Goal: Transaction & Acquisition: Purchase product/service

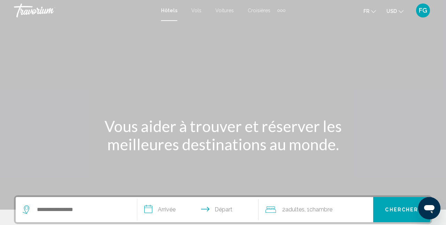
click at [398, 20] on mat-toolbar "Hôtels Vols Voitures Croisières Activités Hôtels Vols Voitures Croisières Activ…" at bounding box center [223, 10] width 446 height 21
click at [400, 10] on icon "Change currency" at bounding box center [401, 11] width 5 height 5
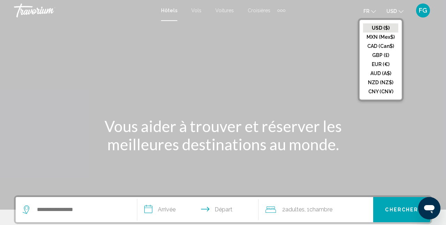
click at [385, 65] on button "EUR (€)" at bounding box center [380, 64] width 35 height 9
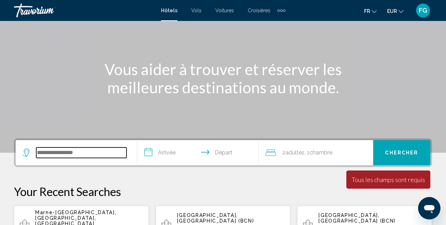
click at [111, 156] on input "Search widget" at bounding box center [81, 152] width 90 height 10
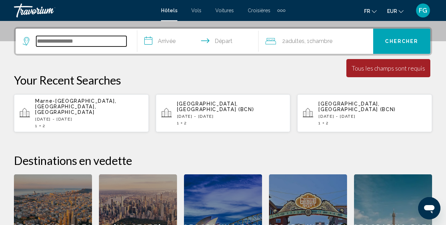
scroll to position [172, 0]
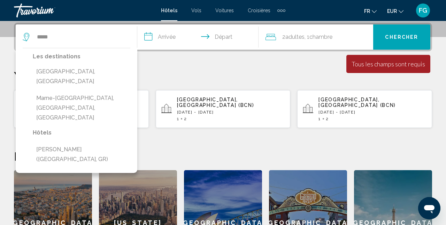
click at [97, 91] on button "Marne-[GEOGRAPHIC_DATA], [GEOGRAPHIC_DATA], [GEOGRAPHIC_DATA]" at bounding box center [82, 107] width 98 height 33
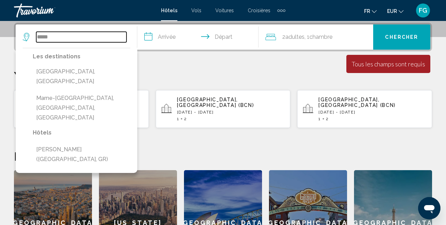
type input "**********"
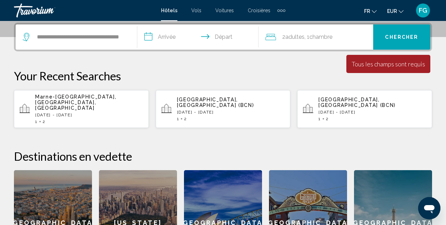
click at [164, 37] on input "**********" at bounding box center [199, 37] width 125 height 27
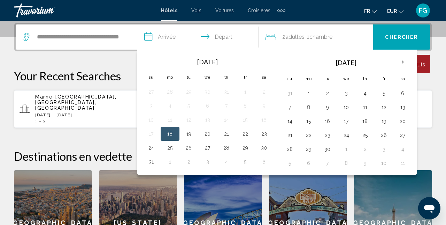
click at [402, 58] on th "Next month" at bounding box center [403, 61] width 19 height 15
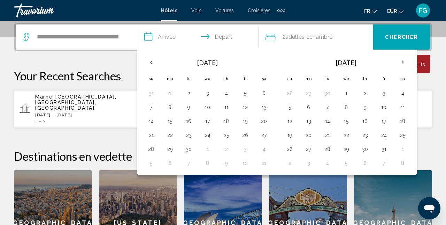
click at [242, 137] on button "26" at bounding box center [245, 135] width 11 height 10
click at [151, 147] on button "28" at bounding box center [151, 149] width 11 height 10
type input "**********"
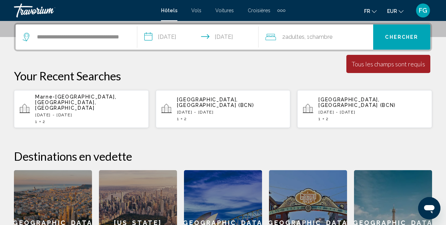
click at [325, 36] on span "Chambre" at bounding box center [321, 36] width 23 height 7
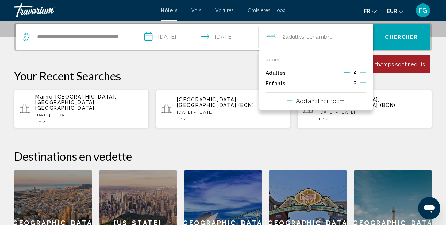
click at [365, 84] on icon "Increment children" at bounding box center [363, 82] width 6 height 8
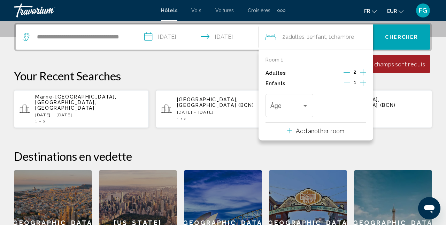
click at [365, 84] on icon "Increment children" at bounding box center [363, 82] width 6 height 8
click at [285, 106] on span "Travelers: 2 adults, 2 children" at bounding box center [287, 107] width 32 height 7
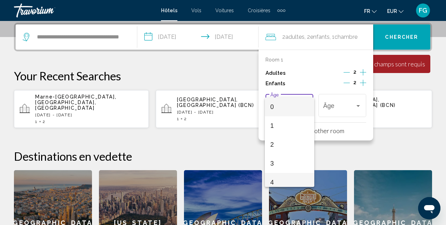
click at [292, 180] on span "4" at bounding box center [290, 182] width 38 height 19
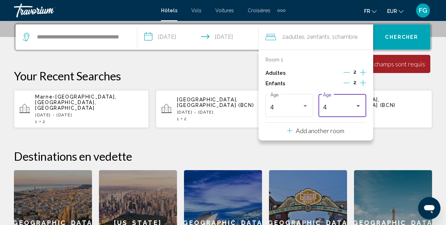
scroll to position [5, 0]
click at [346, 107] on div "4" at bounding box center [339, 107] width 32 height 7
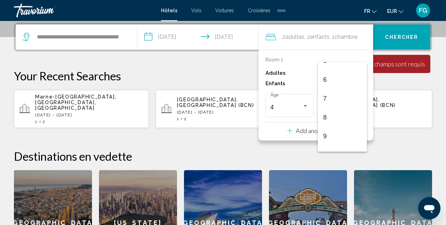
scroll to position [106, 0]
click at [349, 133] on span "9" at bounding box center [343, 135] width 38 height 19
click at [413, 40] on button "Chercher" at bounding box center [402, 36] width 57 height 25
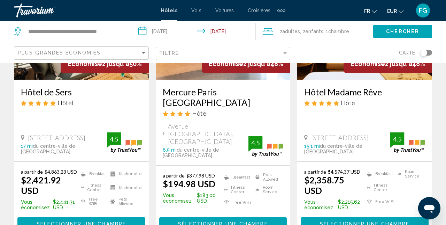
scroll to position [120, 0]
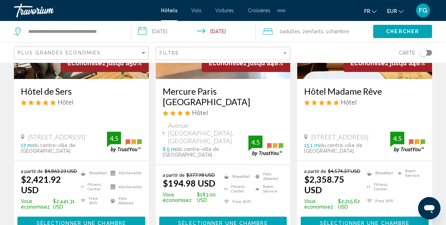
click at [398, 12] on button "EUR USD ($) MXN (Mex$) CAD (Can$) GBP (£) EUR (€) AUD (A$) NZD (NZ$) CNY (CN¥)" at bounding box center [396, 11] width 16 height 10
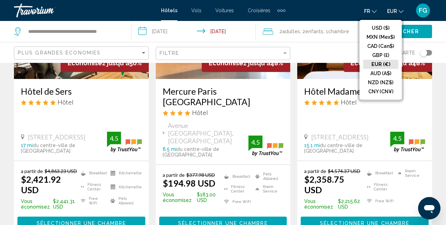
click at [388, 65] on button "EUR (€)" at bounding box center [380, 64] width 35 height 9
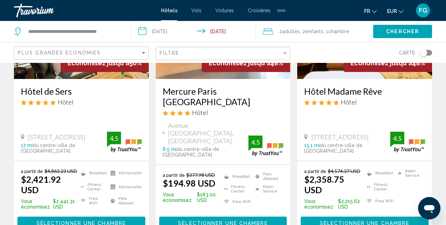
click at [396, 12] on span "EUR" at bounding box center [393, 11] width 10 height 6
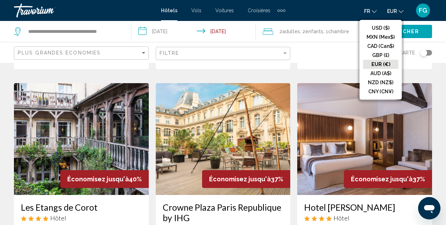
scroll to position [572, 0]
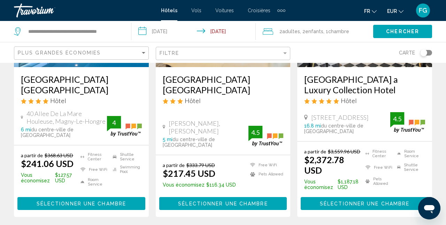
scroll to position [132, 0]
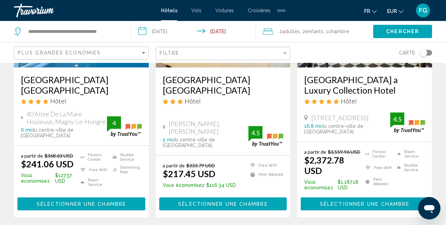
click at [171, 203] on button "Sélectionner une chambre" at bounding box center [223, 203] width 128 height 13
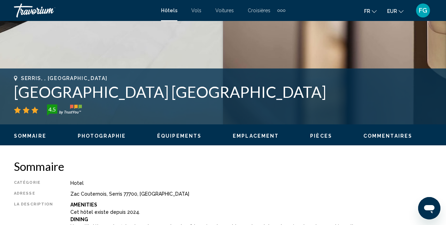
scroll to position [228, 0]
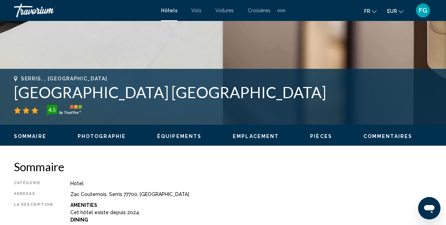
click at [401, 14] on button "EUR USD ($) MXN (Mex$) CAD (Can$) GBP (£) EUR (€) AUD (A$) NZD (NZ$) CNY (CN¥)" at bounding box center [396, 11] width 16 height 10
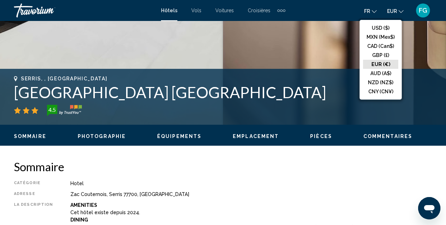
click at [389, 71] on button "AUD (A$)" at bounding box center [380, 73] width 35 height 9
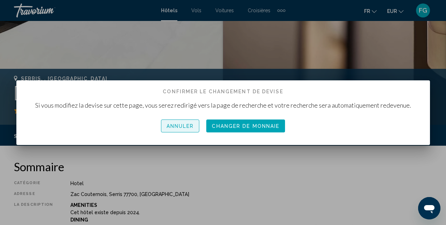
click at [179, 132] on button "Annuler" at bounding box center [180, 125] width 39 height 13
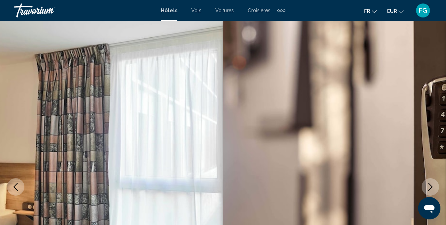
scroll to position [228, 0]
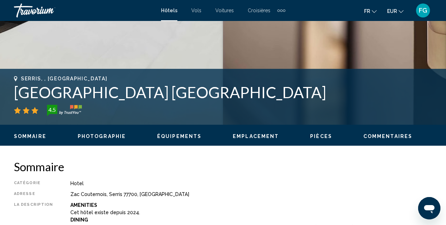
click at [402, 12] on icon "Change currency" at bounding box center [401, 11] width 5 height 3
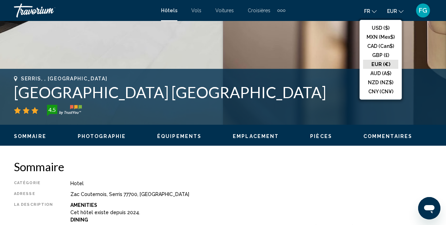
click at [390, 63] on button "EUR (€)" at bounding box center [380, 64] width 35 height 9
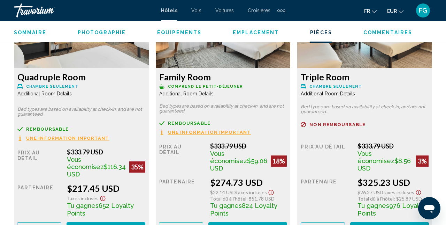
scroll to position [1129, 0]
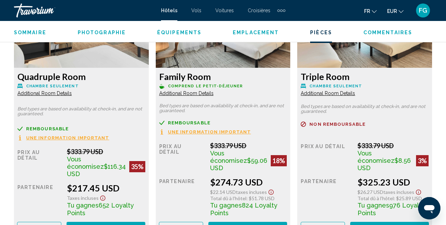
click at [145, 224] on button "Reserve maintenant Plus disponible" at bounding box center [106, 227] width 79 height 13
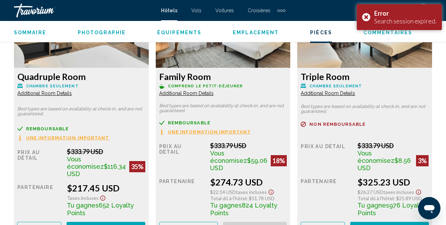
click at [373, 20] on div "Error Search session expired." at bounding box center [399, 17] width 85 height 26
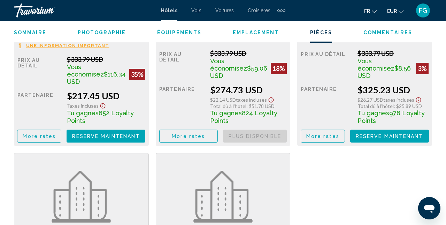
scroll to position [1217, 0]
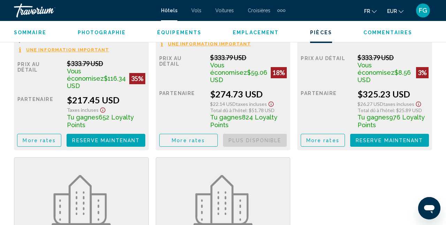
click at [393, 12] on span "EUR" at bounding box center [393, 11] width 10 height 6
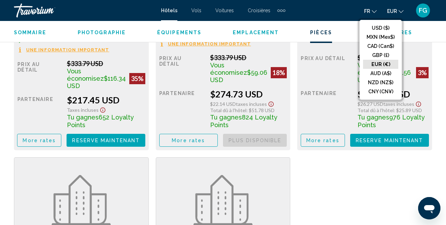
click at [389, 27] on button "USD ($)" at bounding box center [380, 27] width 35 height 9
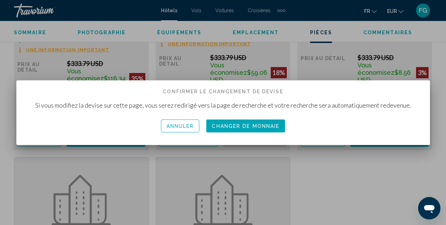
click at [236, 131] on button "Changer de monnaie" at bounding box center [246, 125] width 79 height 13
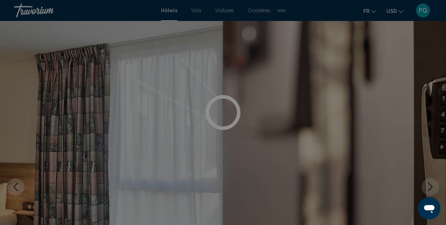
scroll to position [1217, 0]
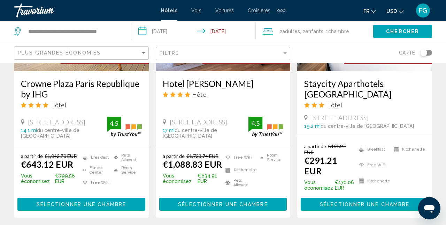
scroll to position [1013, 0]
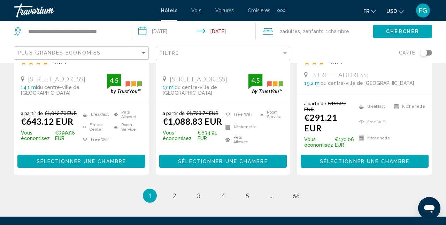
click at [170, 188] on ul "1 / 66 You're on page 1 page 2 page 3 page 4 page 5 page ... page 66" at bounding box center [223, 195] width 419 height 14
click at [170, 189] on link "page 2" at bounding box center [174, 195] width 12 height 12
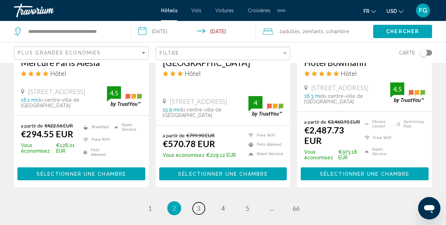
click at [195, 202] on link "page 3" at bounding box center [199, 208] width 12 height 12
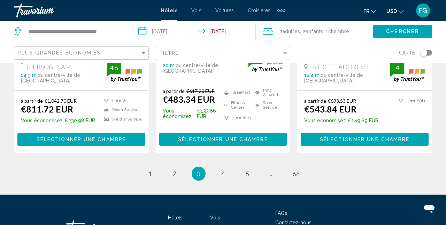
scroll to position [1003, 0]
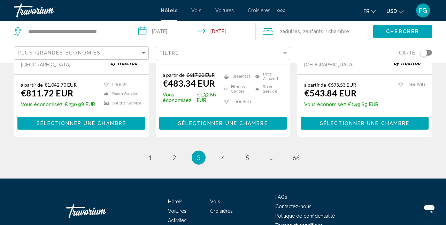
click at [403, 190] on div "Hôtels Vols Voitures Croisières Activités FAQs Contactez-nous Politique de conf…" at bounding box center [223, 211] width 419 height 66
click at [148, 153] on link "page 1" at bounding box center [150, 157] width 12 height 12
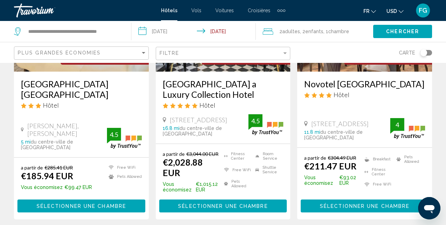
scroll to position [408, 0]
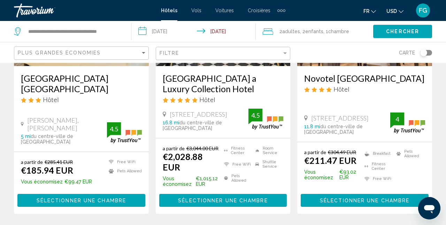
click at [45, 197] on span "Sélectionner une chambre" at bounding box center [82, 200] width 90 height 6
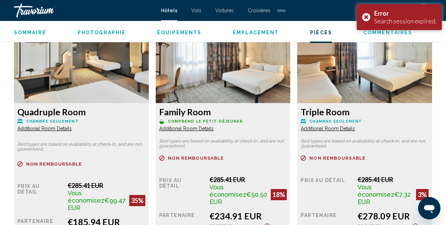
scroll to position [1097, 0]
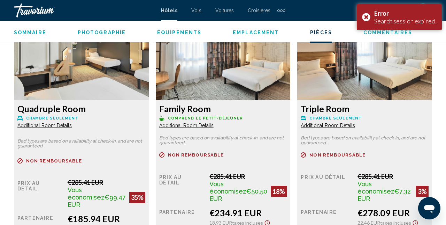
click at [371, 20] on div "Error Search session expired." at bounding box center [399, 17] width 85 height 26
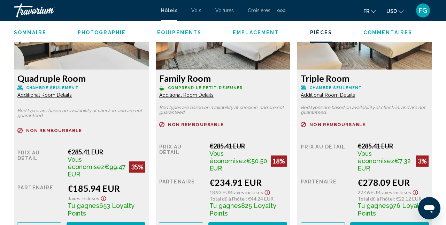
scroll to position [1128, 0]
click at [145, 224] on button "Reserve maintenant Plus disponible" at bounding box center [106, 227] width 79 height 13
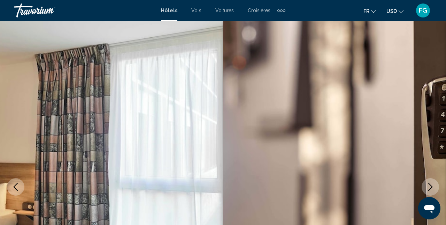
scroll to position [74, 0]
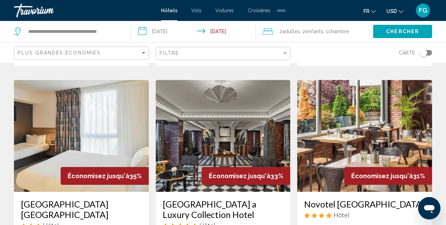
click at [31, 163] on img "Main content" at bounding box center [81, 136] width 135 height 112
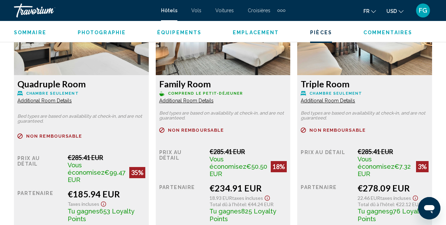
scroll to position [1122, 0]
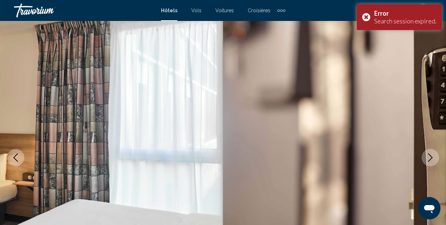
scroll to position [0, 0]
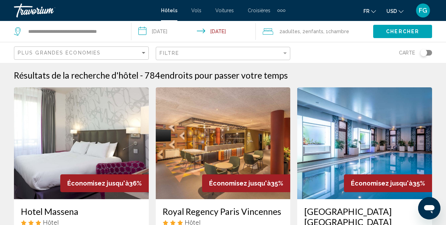
click at [424, 12] on span "FG" at bounding box center [423, 10] width 8 height 7
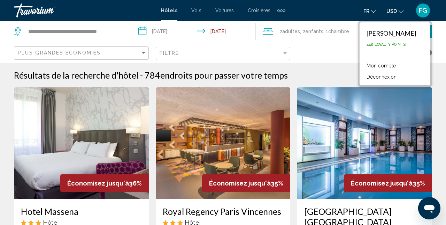
click at [397, 74] on button "Déconnexion" at bounding box center [381, 76] width 37 height 9
